Goal: Check status: Check status

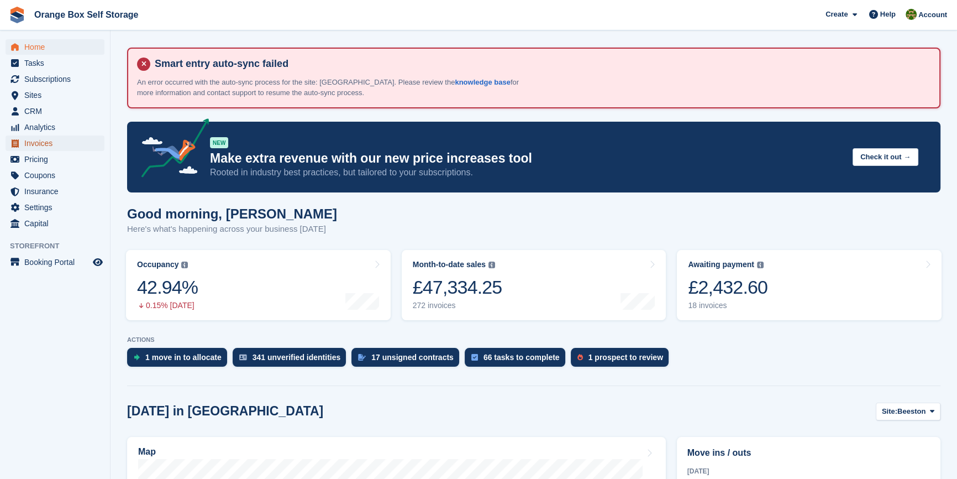
click at [48, 139] on span "Invoices" at bounding box center [57, 142] width 66 height 15
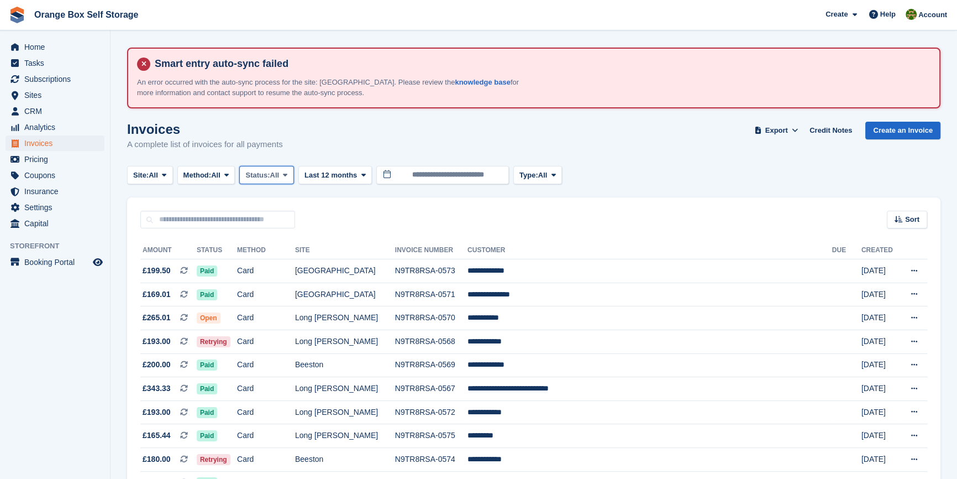
click at [281, 180] on button "Status: All" at bounding box center [266, 175] width 54 height 18
click at [265, 266] on link "Open" at bounding box center [292, 261] width 96 height 20
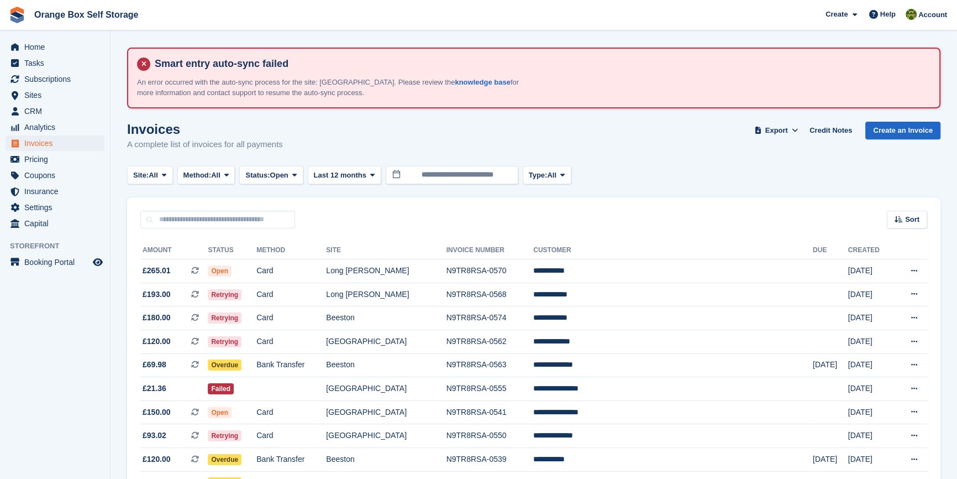
click at [63, 365] on aside "Home Tasks Subscriptions Subscriptions Subscriptions Contracts Price increases …" at bounding box center [55, 241] width 110 height 423
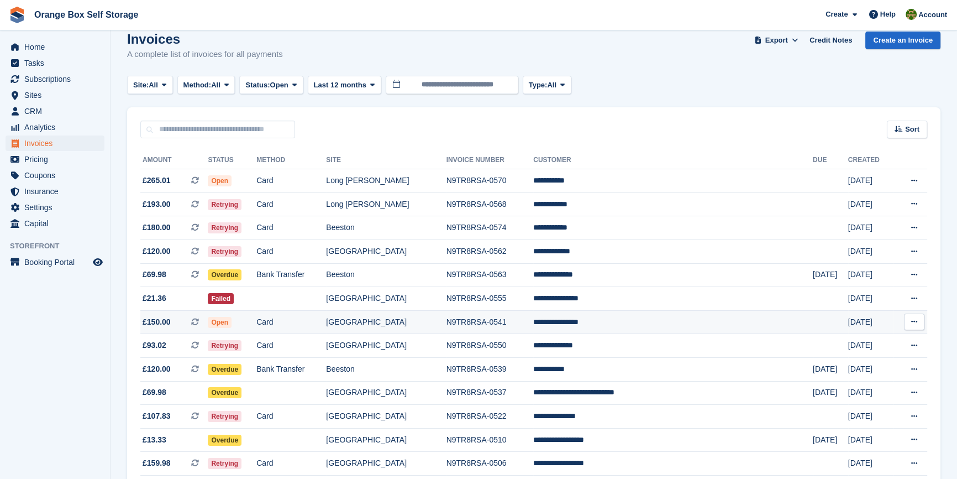
scroll to position [100, 0]
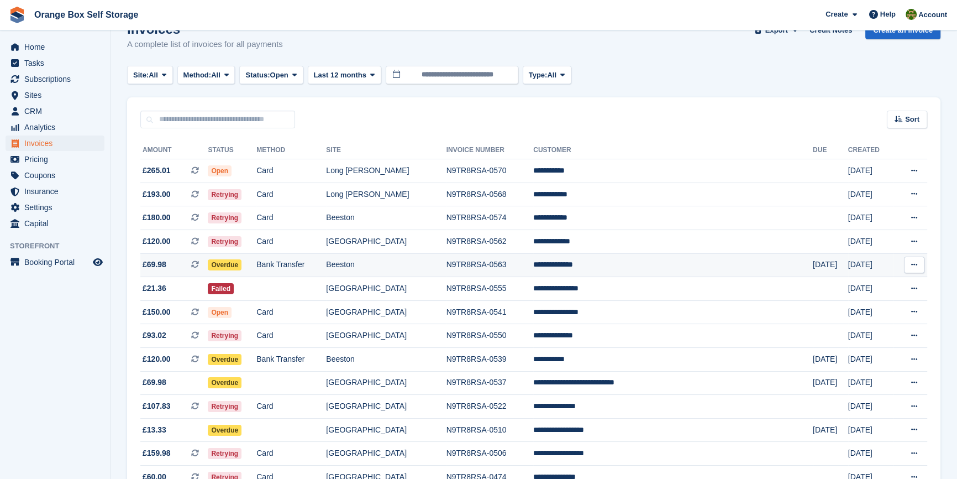
click at [446, 276] on td "Beeston" at bounding box center [386, 265] width 120 height 24
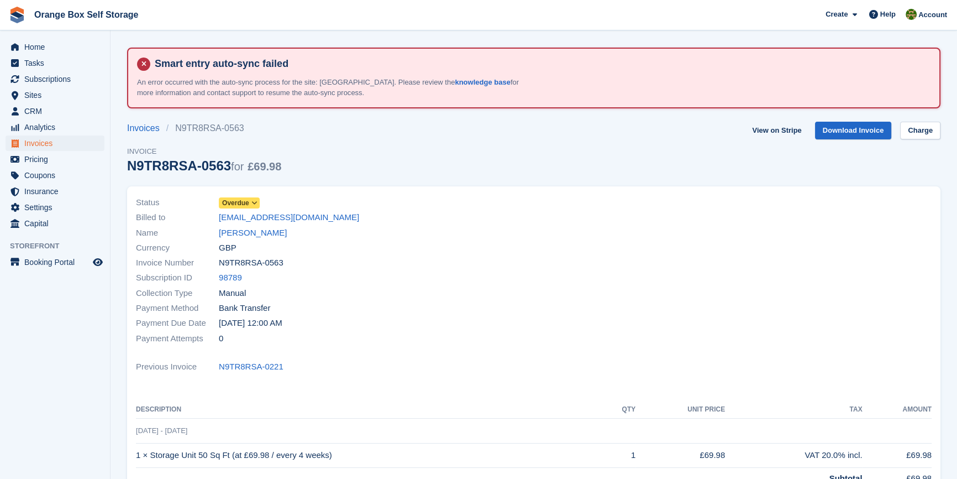
click at [241, 205] on span "Overdue" at bounding box center [235, 203] width 27 height 10
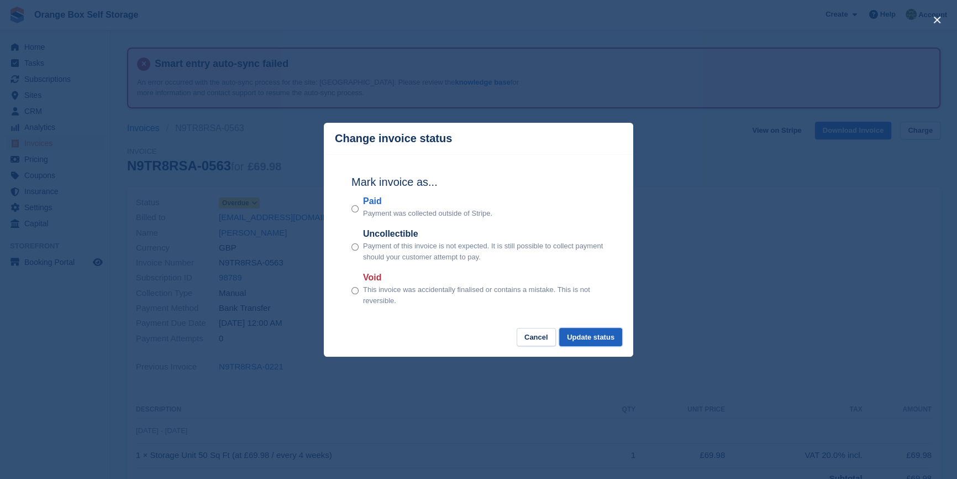
click at [596, 334] on button "Update status" at bounding box center [590, 337] width 63 height 18
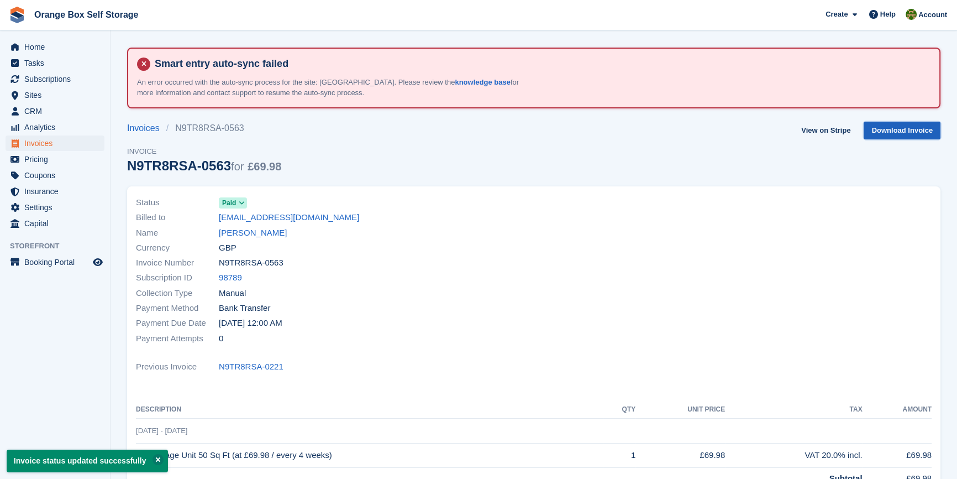
click at [890, 131] on link "Download Invoice" at bounding box center [902, 131] width 77 height 18
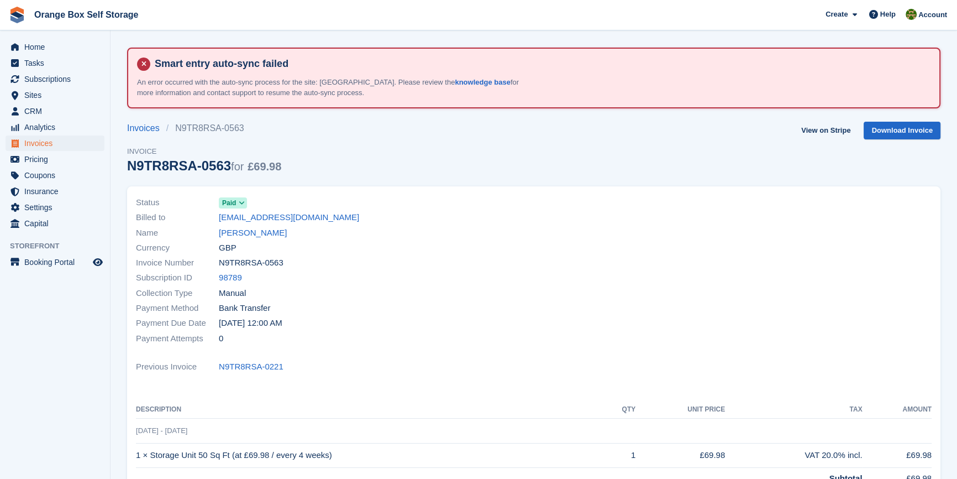
click at [535, 346] on div at bounding box center [736, 270] width 404 height 164
click at [49, 146] on span "Invoices" at bounding box center [57, 142] width 66 height 15
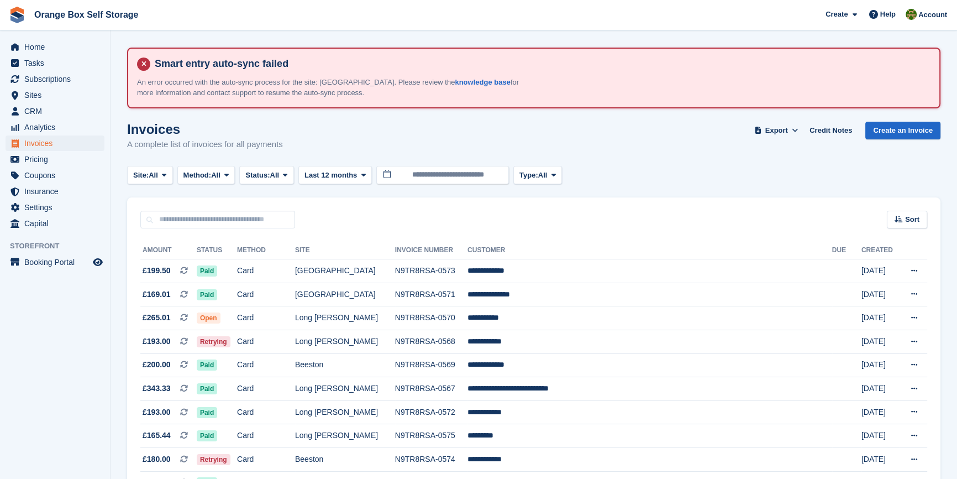
click at [268, 180] on span "Status:" at bounding box center [257, 175] width 24 height 11
click at [286, 262] on link "Open" at bounding box center [292, 261] width 96 height 20
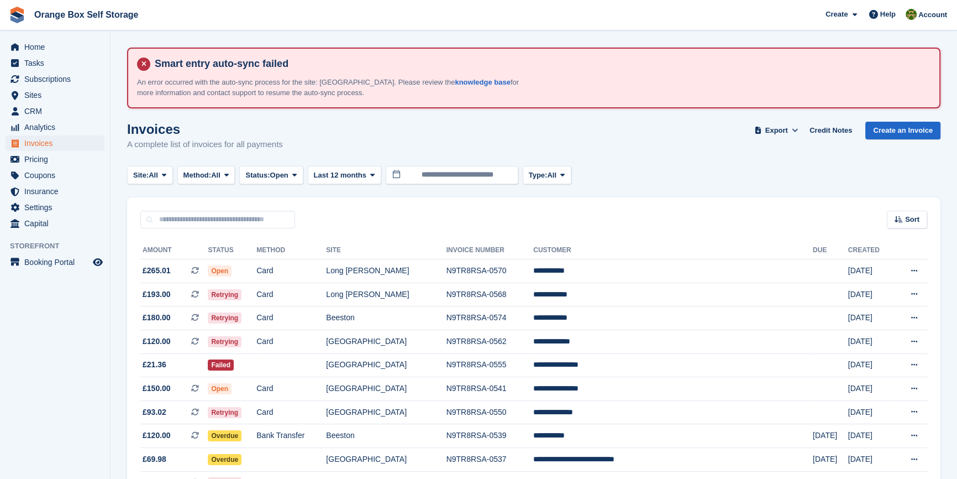
click at [80, 385] on aside "Home Tasks Subscriptions Subscriptions Subscriptions Contracts Price increases …" at bounding box center [55, 241] width 110 height 423
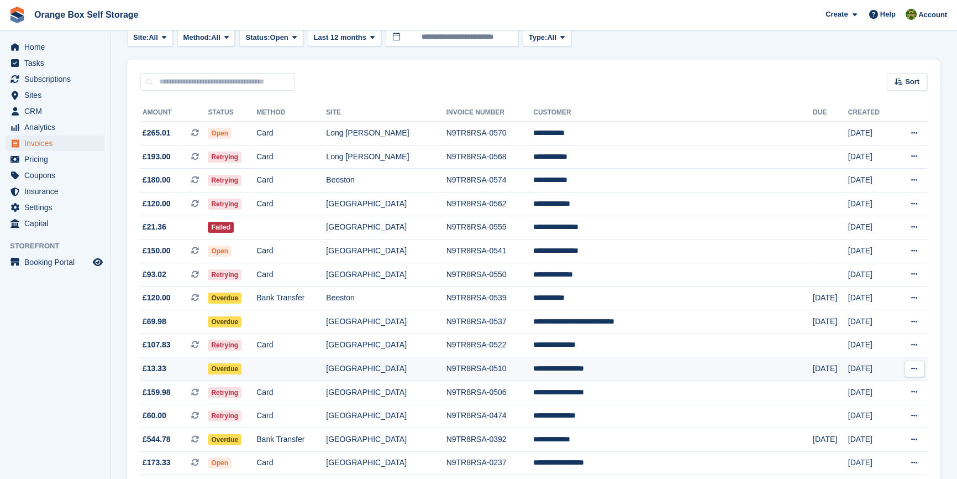
scroll to position [150, 0]
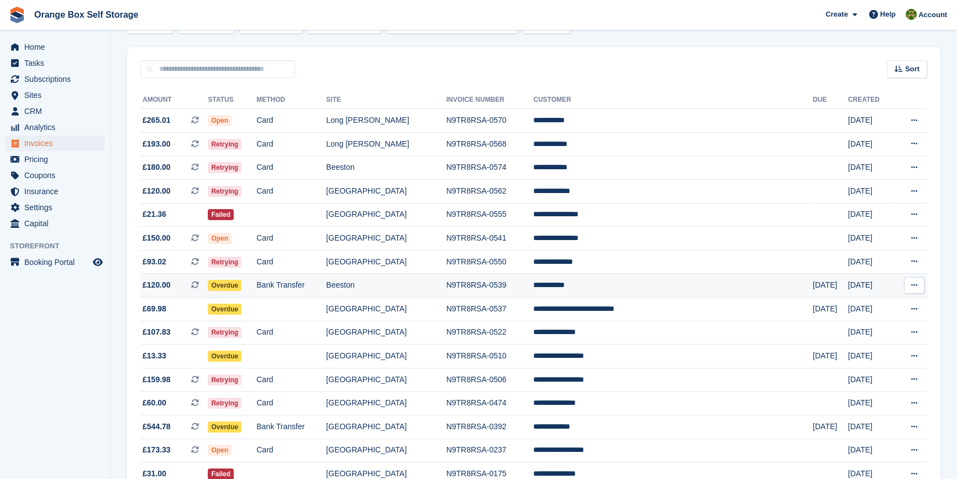
click at [439, 287] on td "Beeston" at bounding box center [386, 286] width 120 height 24
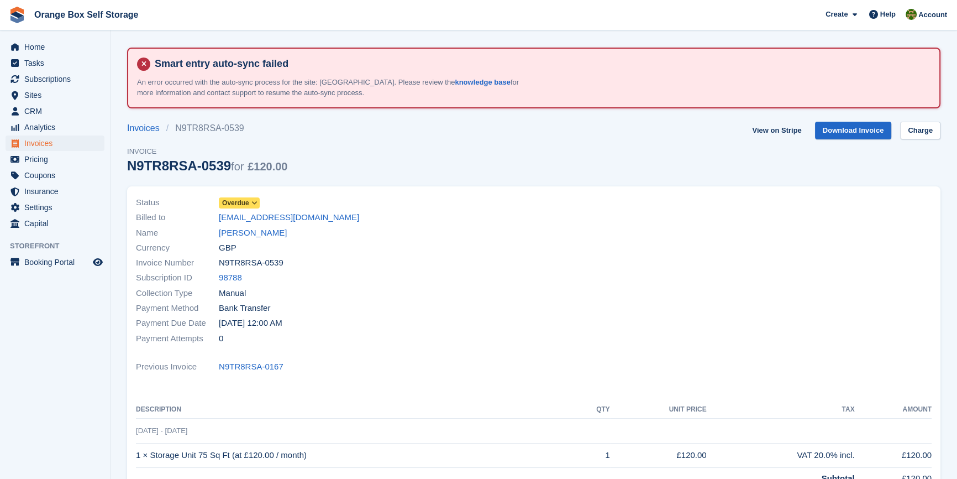
click at [230, 204] on span "Overdue" at bounding box center [235, 203] width 27 height 10
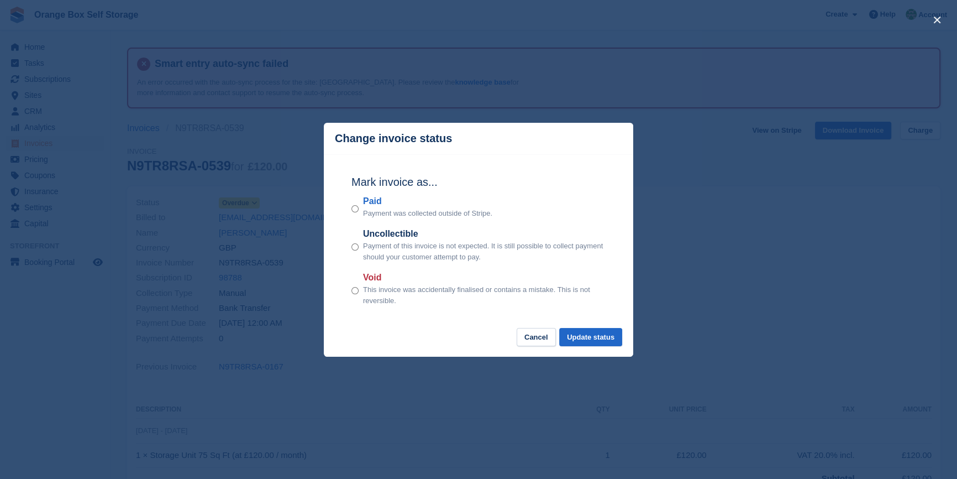
click at [366, 209] on p "Payment was collected outside of Stripe." at bounding box center [427, 213] width 129 height 11
click at [592, 332] on button "Update status" at bounding box center [590, 337] width 63 height 18
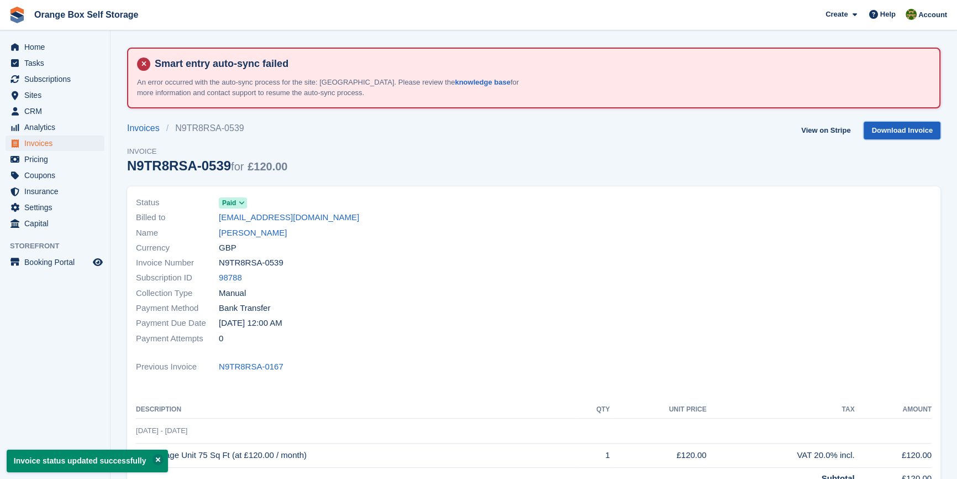
click at [921, 125] on link "Download Invoice" at bounding box center [902, 131] width 77 height 18
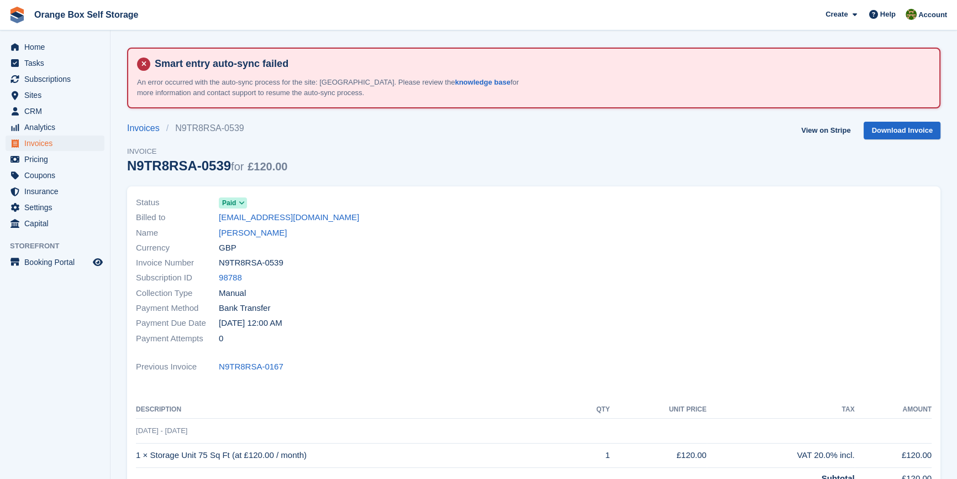
click at [55, 304] on aside "Home Tasks Subscriptions Subscriptions Subscriptions Contracts Price increases …" at bounding box center [55, 241] width 110 height 423
click at [36, 141] on span "Invoices" at bounding box center [57, 142] width 66 height 15
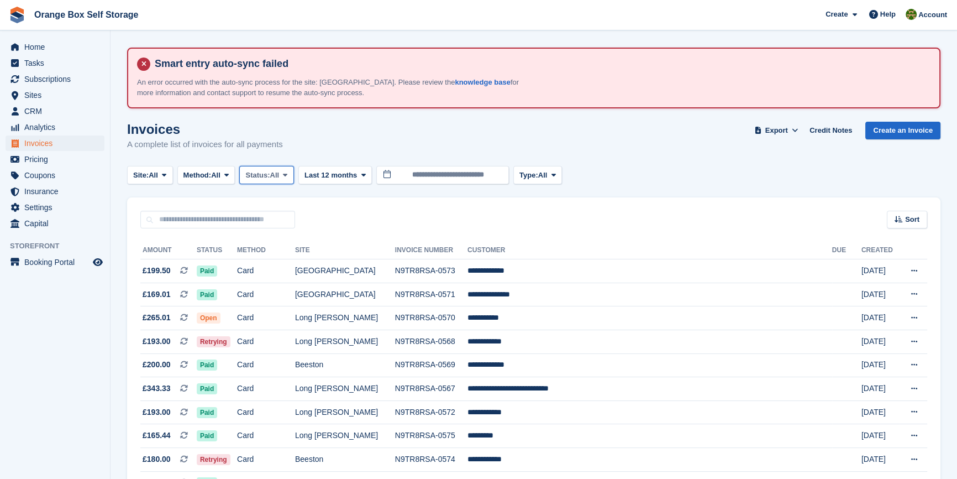
click at [261, 182] on button "Status: All" at bounding box center [266, 175] width 54 height 18
click at [269, 260] on link "Open" at bounding box center [292, 261] width 96 height 20
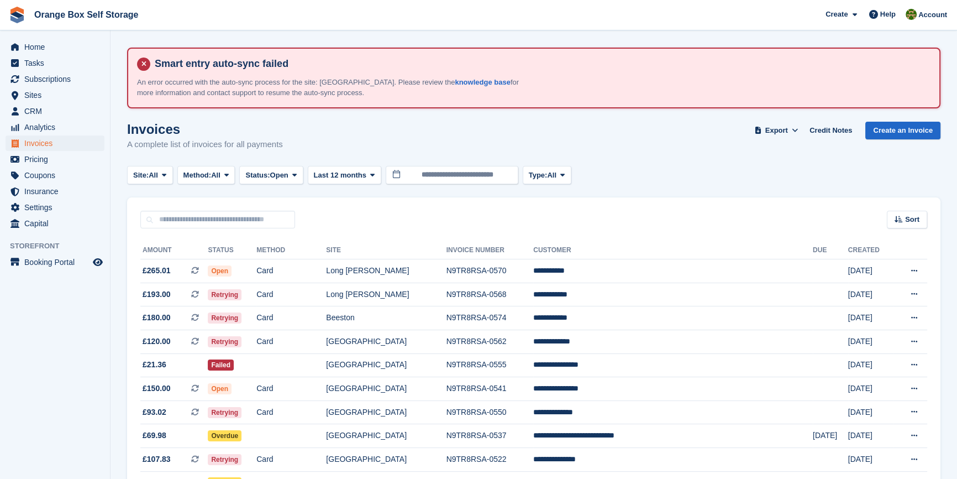
click at [90, 420] on aside "Home Tasks Subscriptions Subscriptions Subscriptions Contracts Price increases …" at bounding box center [55, 241] width 110 height 423
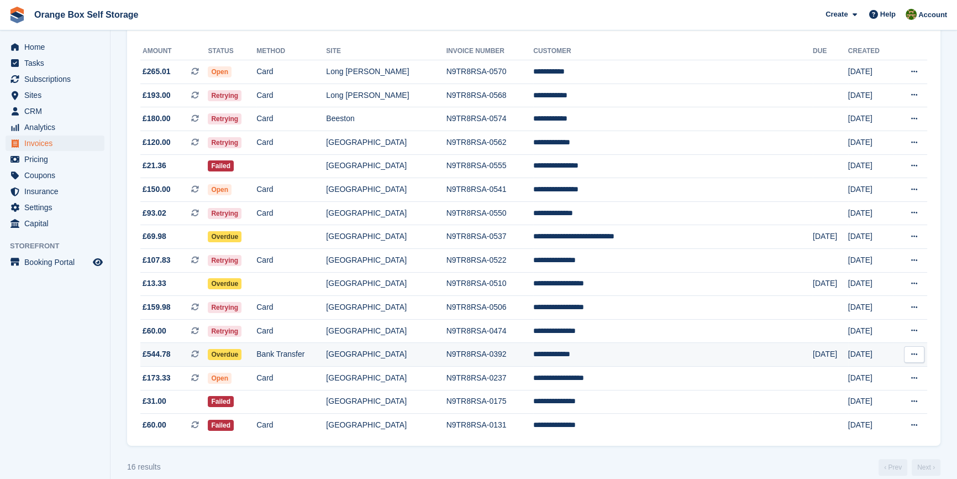
scroll to position [217, 0]
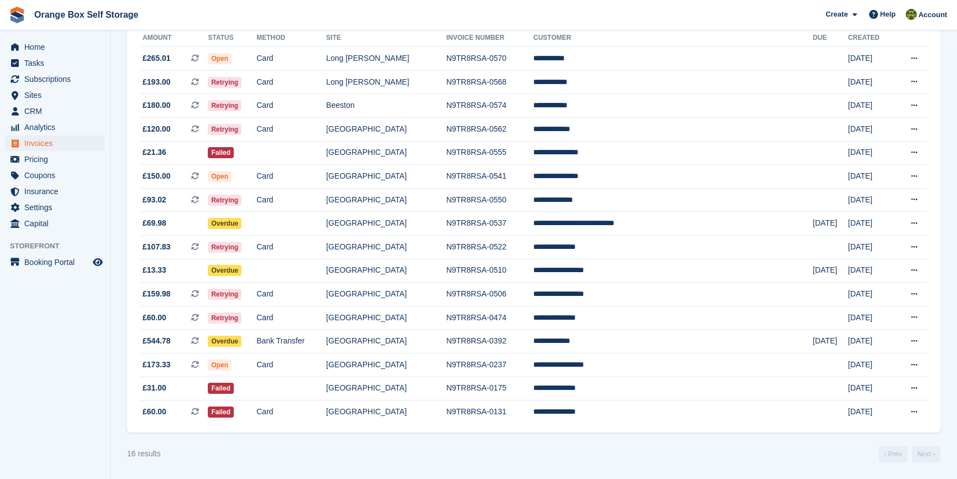
click at [70, 361] on aside "Home Tasks Subscriptions Subscriptions Subscriptions Contracts Price increases …" at bounding box center [55, 241] width 110 height 423
click at [335, 464] on section "Smart entry auto-sync failed An error occurred with the auto-sync process for t…" at bounding box center [534, 133] width 847 height 691
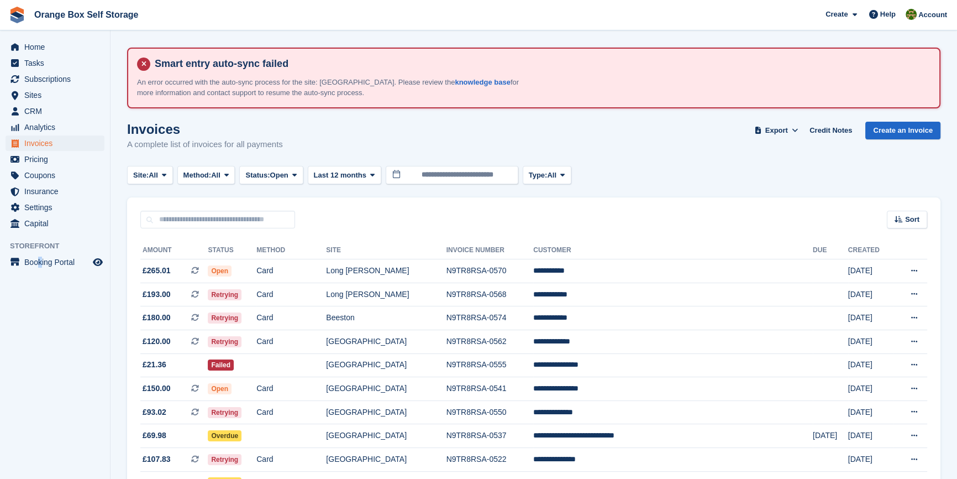
click at [40, 395] on aside "Home Tasks Subscriptions Subscriptions Subscriptions Contracts Price increases …" at bounding box center [55, 241] width 110 height 423
click at [81, 356] on aside "Home Tasks Subscriptions Subscriptions Subscriptions Contracts Price increases …" at bounding box center [55, 241] width 110 height 423
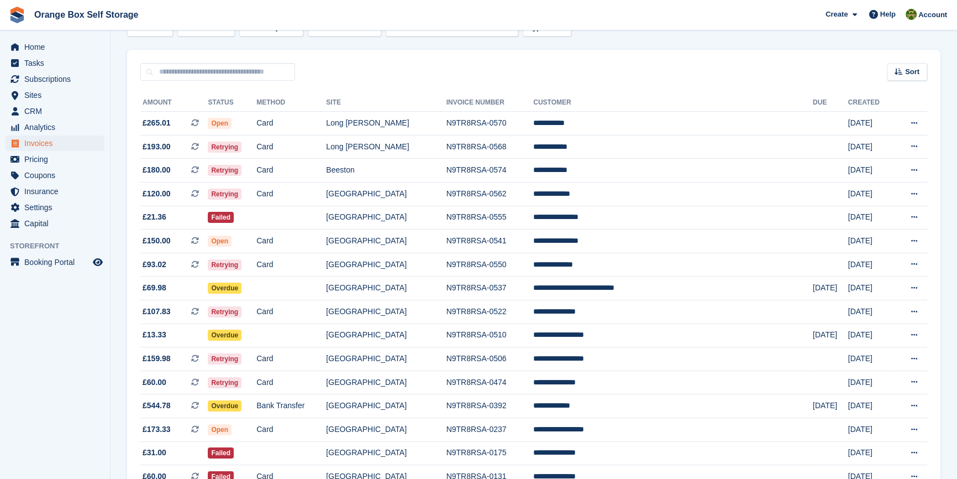
scroll to position [150, 0]
